Goal: Transaction & Acquisition: Download file/media

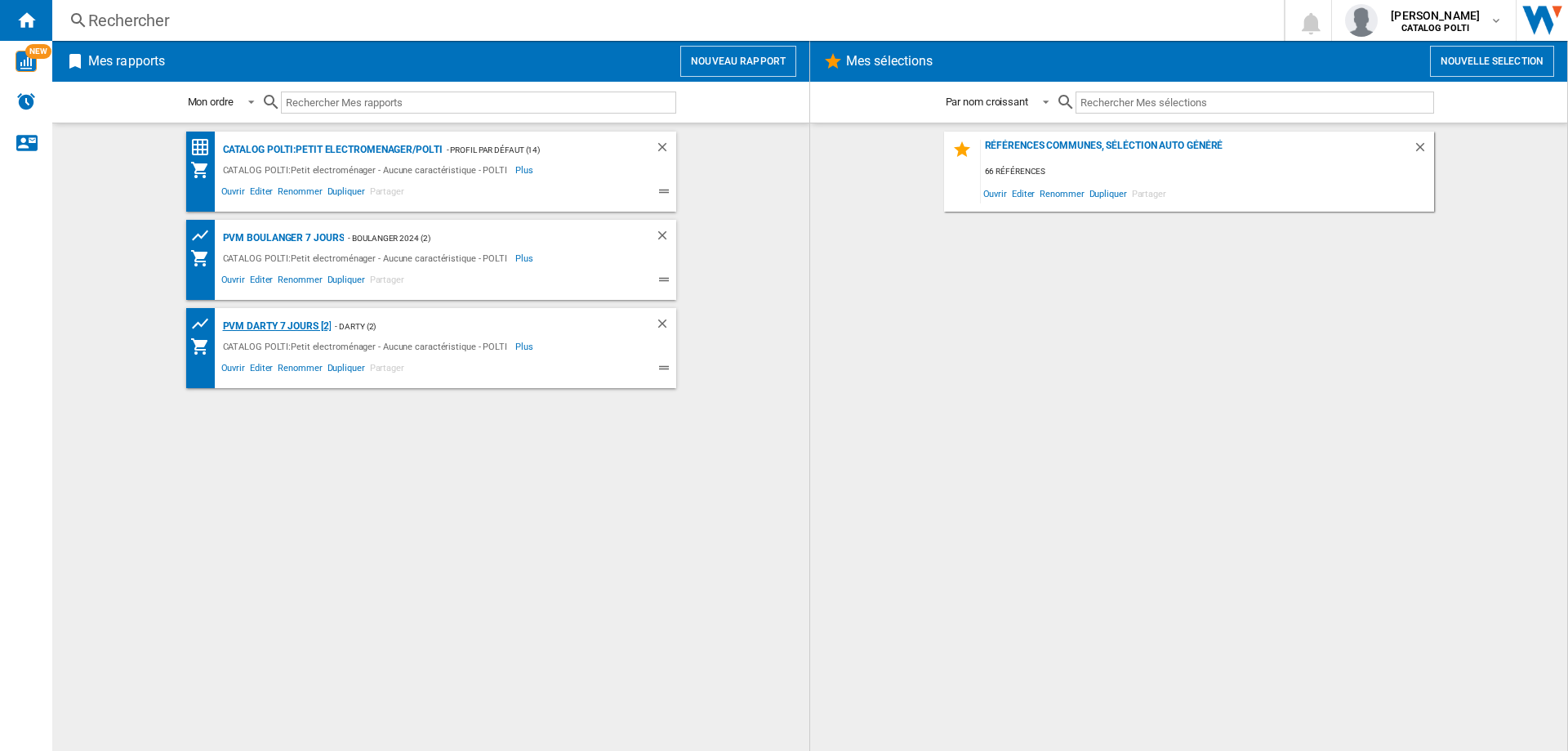
click at [275, 327] on div "PVM DARTY 7 jours [2]" at bounding box center [275, 326] width 112 height 20
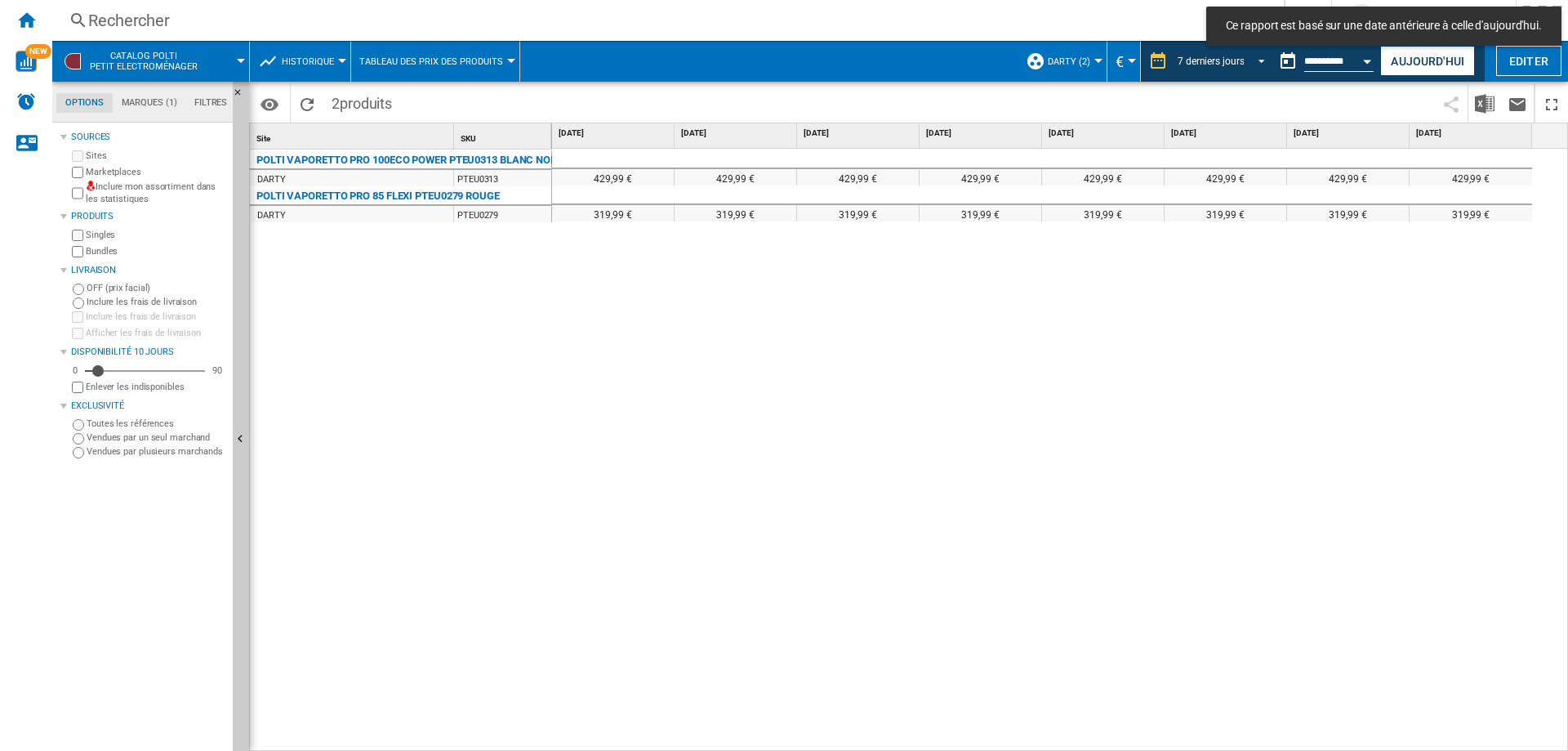
click at [1201, 55] on span "7 derniers jours" at bounding box center [1211, 61] width 66 height 14
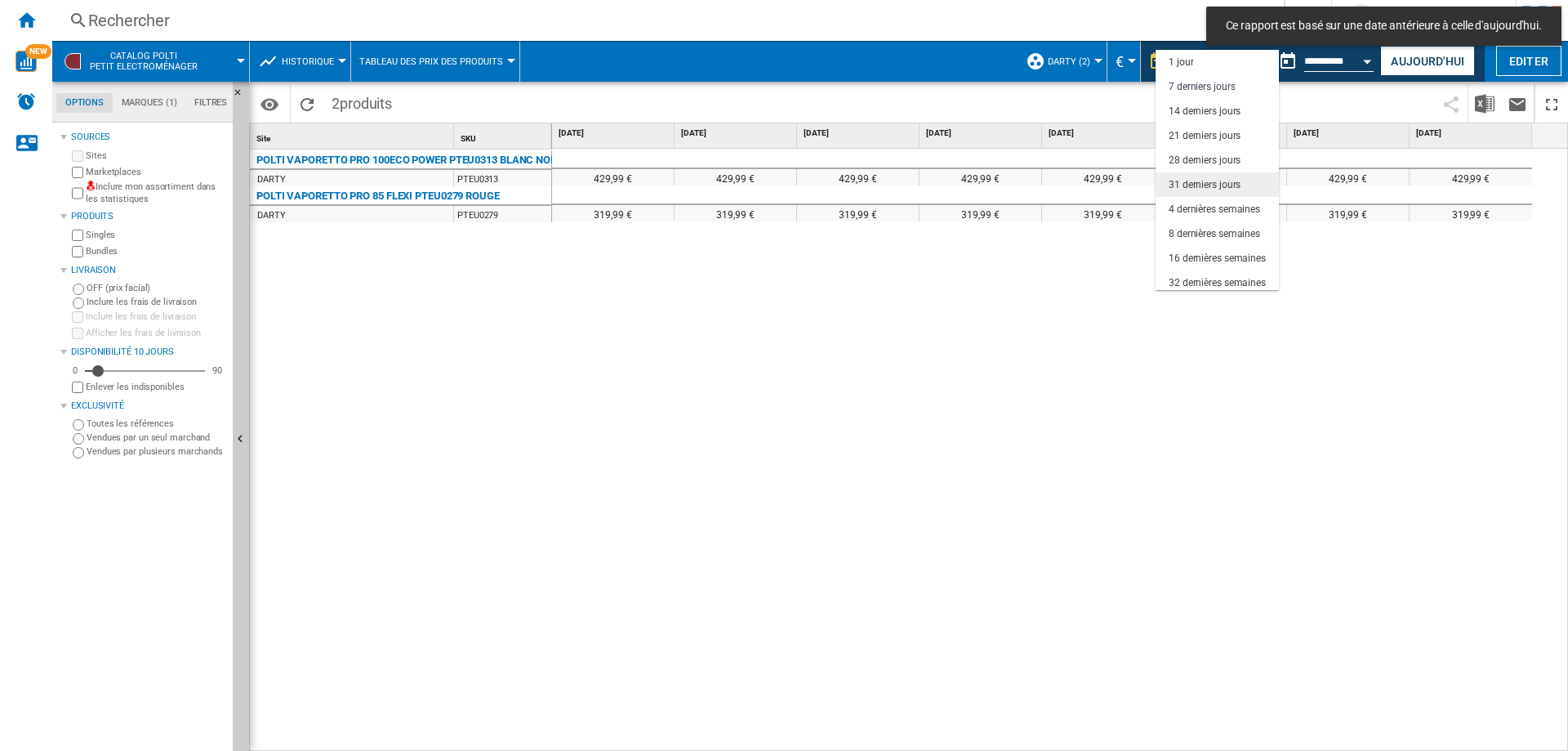
scroll to position [25, 0]
click at [1320, 58] on md-backdrop at bounding box center [784, 375] width 1568 height 751
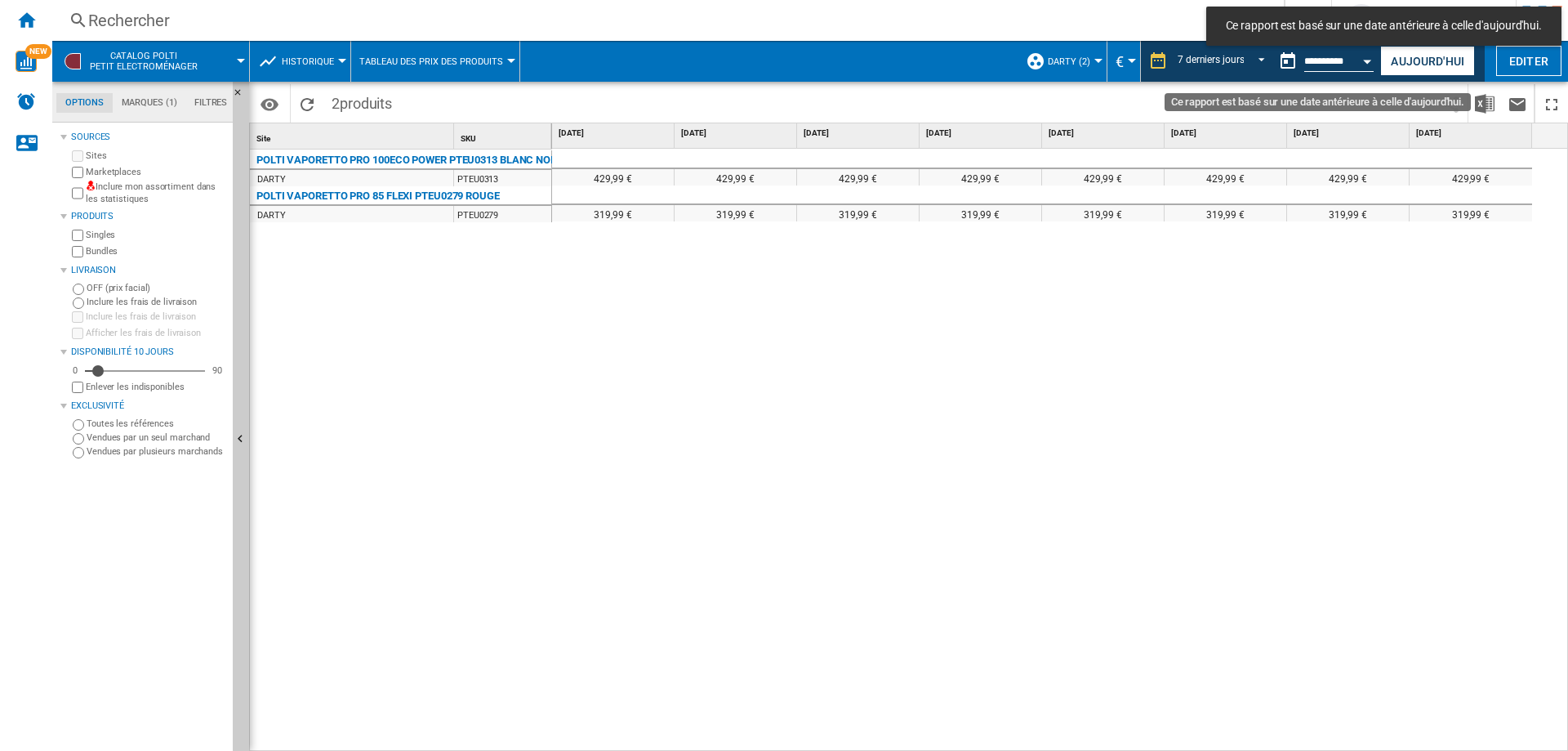
click at [1277, 62] on button "Ce rapport est basé sur une date antérieure à celle d'aujourd'hui." at bounding box center [1288, 61] width 32 height 32
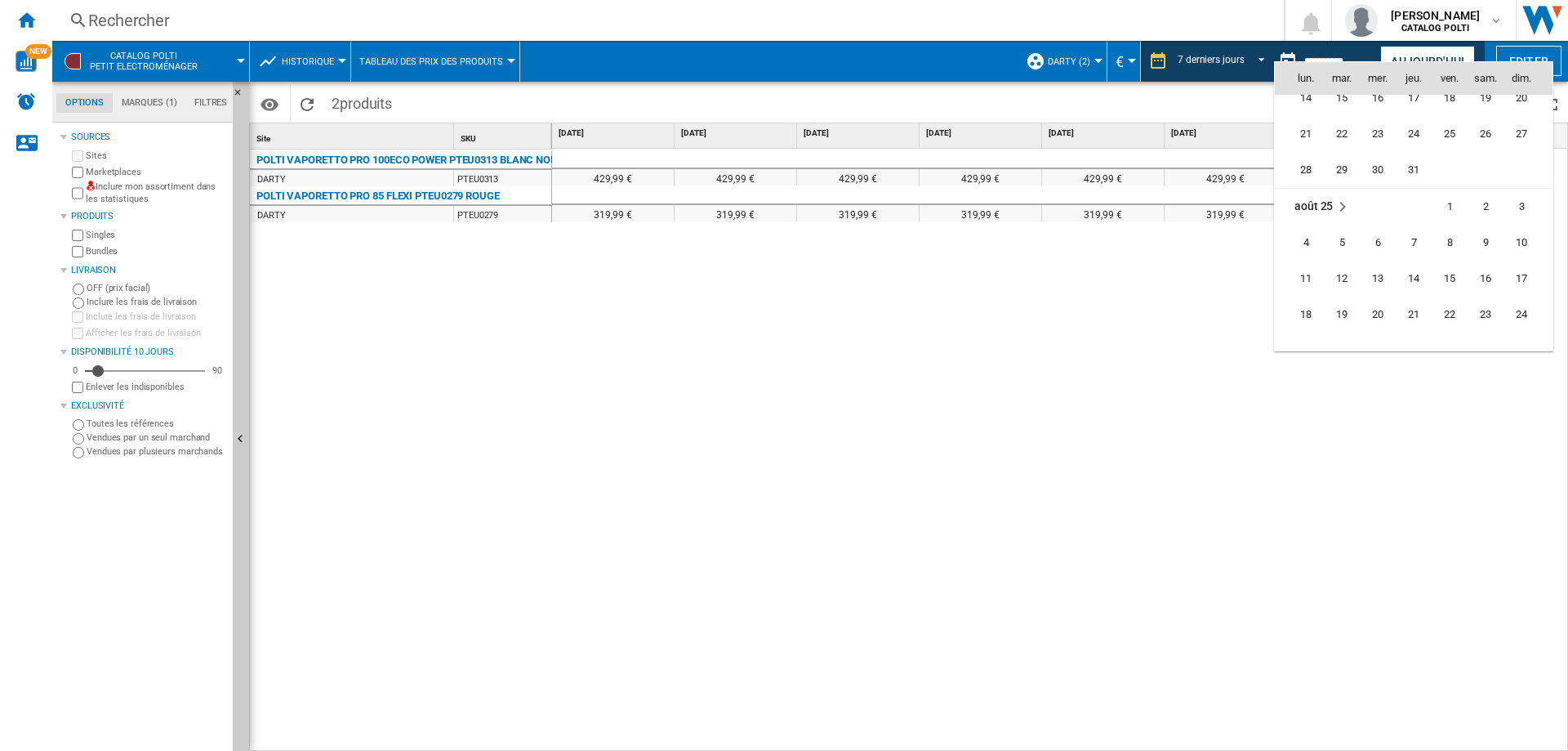
scroll to position [7796, 0]
click at [1342, 182] on span "7" at bounding box center [1342, 183] width 34 height 34
type input "**********"
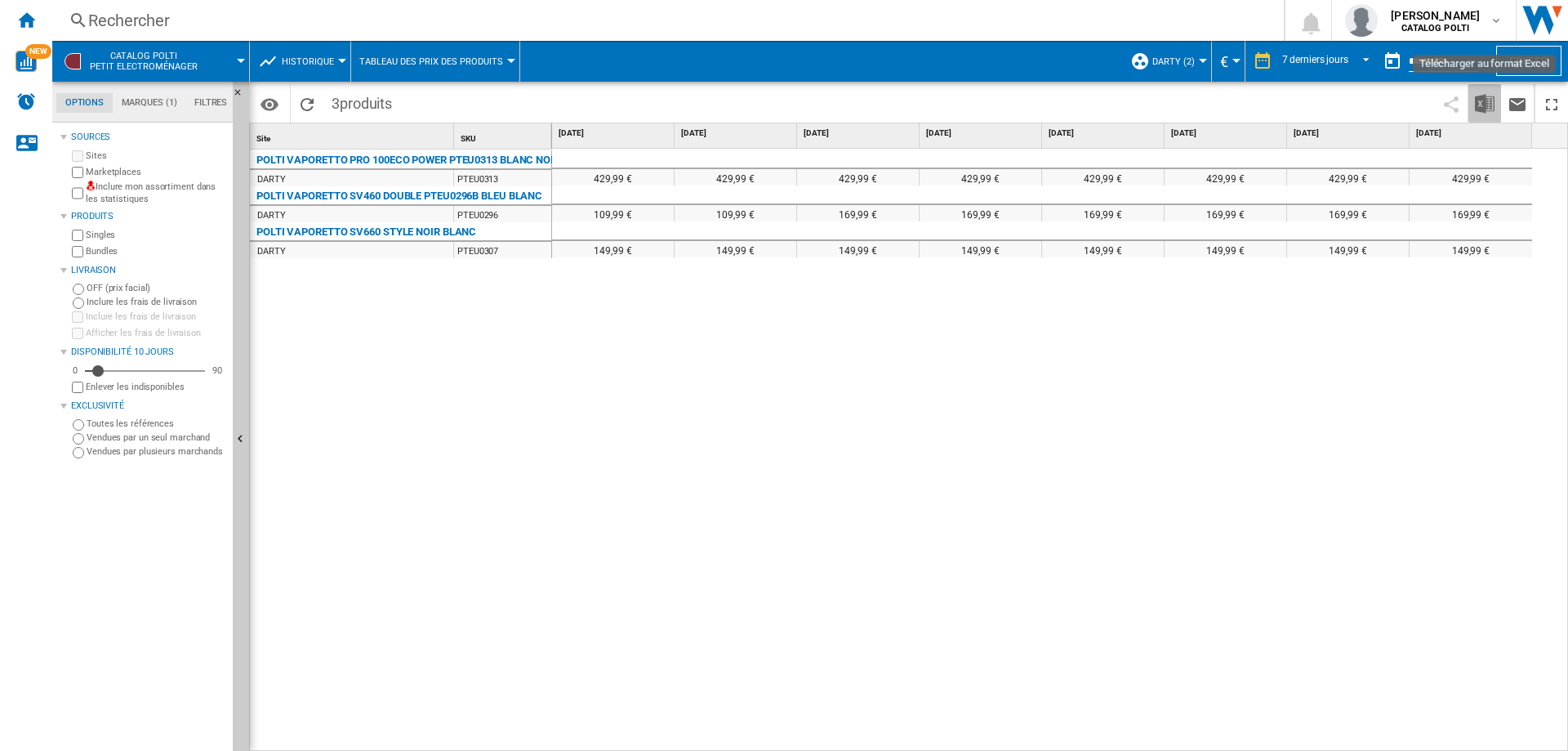
click at [1483, 101] on img "Télécharger au format Excel" at bounding box center [1484, 103] width 20 height 20
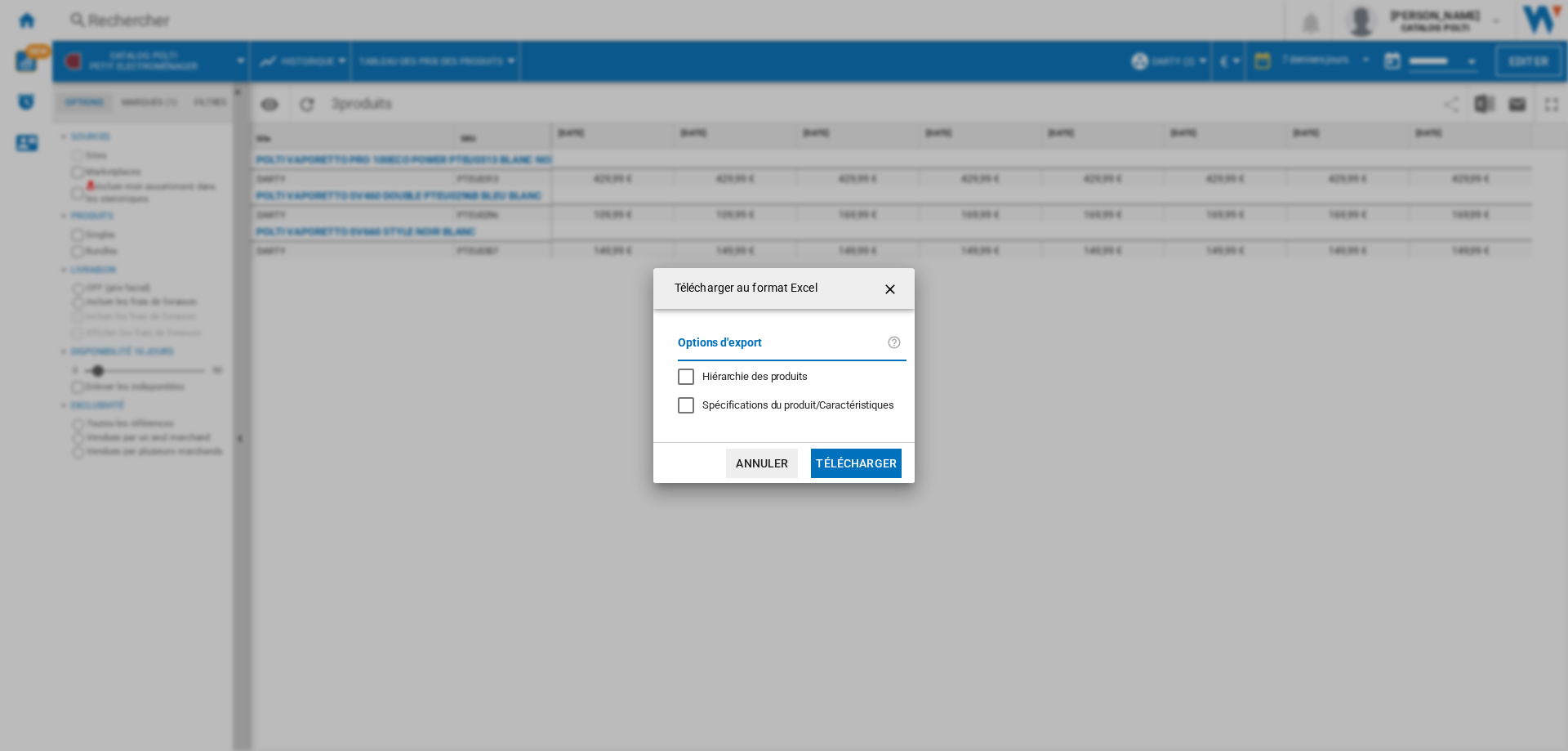
click at [836, 457] on button "Télécharger" at bounding box center [856, 463] width 90 height 30
